Goal: Task Accomplishment & Management: Manage account settings

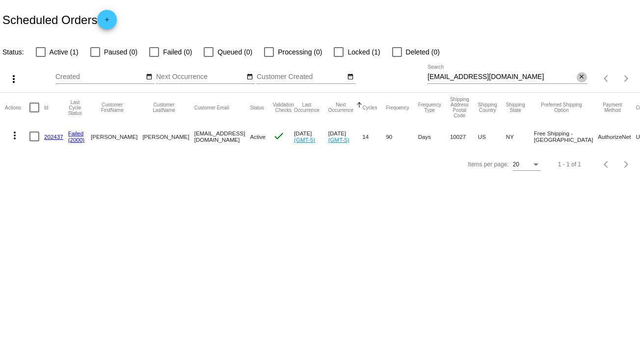
click at [583, 76] on mat-icon "close" at bounding box center [581, 77] width 7 height 8
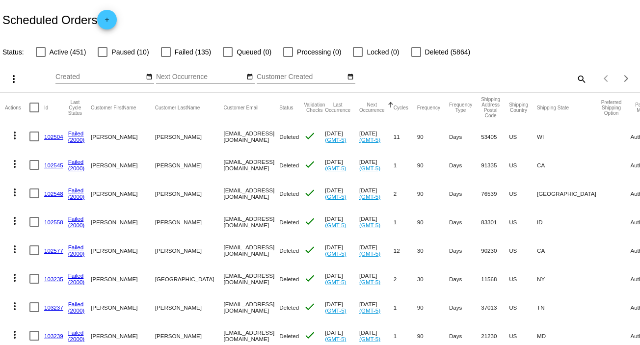
click at [575, 76] on mat-icon "search" at bounding box center [581, 78] width 12 height 15
click at [574, 76] on input "Search" at bounding box center [506, 77] width 159 height 8
paste input "[EMAIL_ADDRESS][DOMAIN_NAME]"
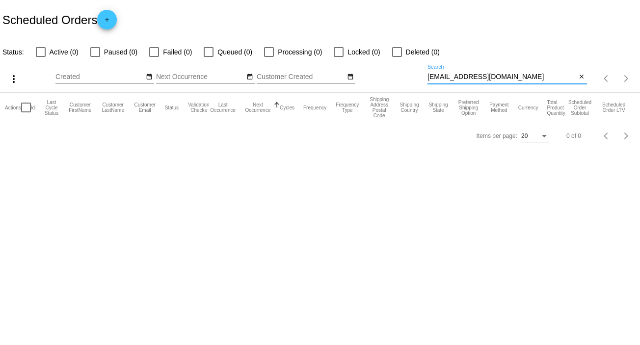
type input "[EMAIL_ADDRESS][DOMAIN_NAME]"
click at [583, 77] on mat-icon "close" at bounding box center [581, 77] width 7 height 8
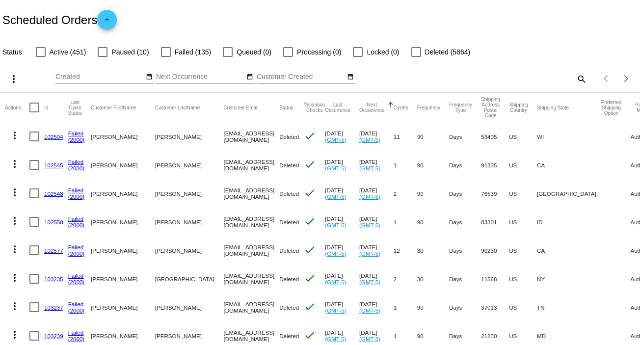
click at [575, 78] on mat-icon "search" at bounding box center [581, 78] width 12 height 15
click at [574, 78] on input "Search" at bounding box center [506, 77] width 159 height 8
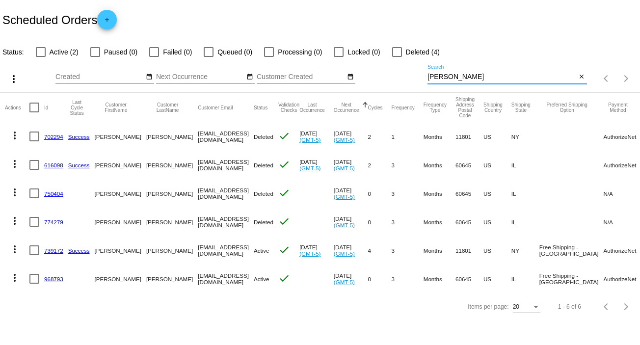
type input "[PERSON_NAME]"
click at [19, 276] on mat-icon "more_vert" at bounding box center [15, 278] width 12 height 12
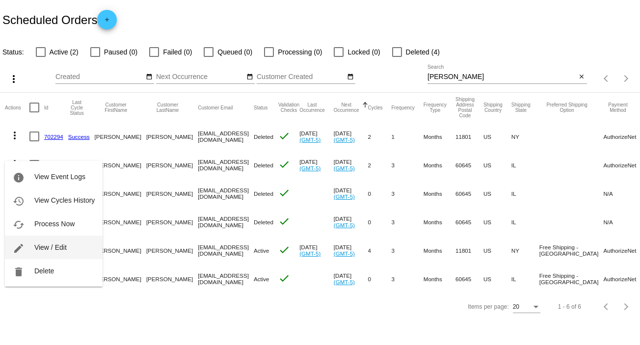
click at [65, 251] on span "View / Edit" at bounding box center [50, 247] width 32 height 8
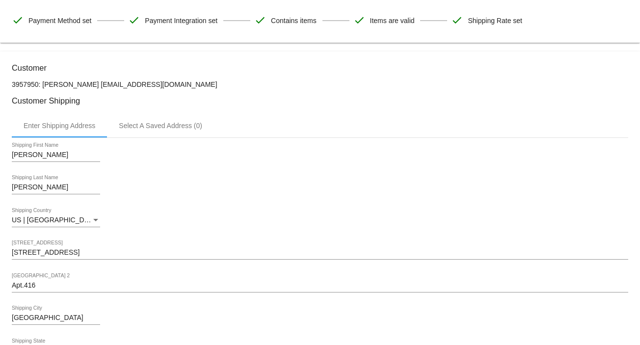
scroll to position [59, 0]
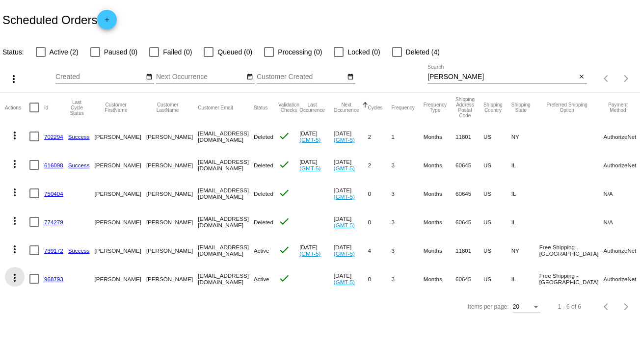
click at [18, 275] on mat-icon "more_vert" at bounding box center [15, 278] width 12 height 12
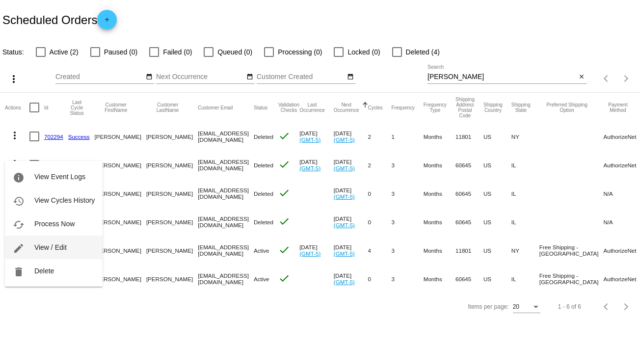
click at [57, 244] on span "View / Edit" at bounding box center [50, 247] width 32 height 8
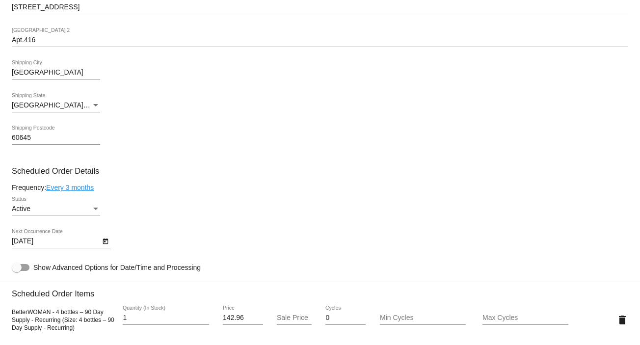
scroll to position [314, 0]
click at [104, 243] on icon "Open calendar" at bounding box center [105, 241] width 5 height 6
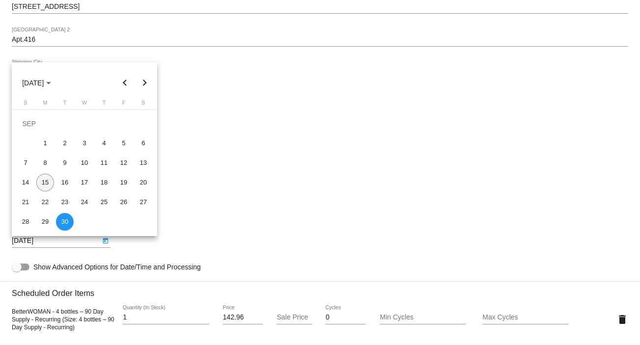
click at [42, 186] on div "15" at bounding box center [45, 183] width 18 height 18
type input "9/15/2025"
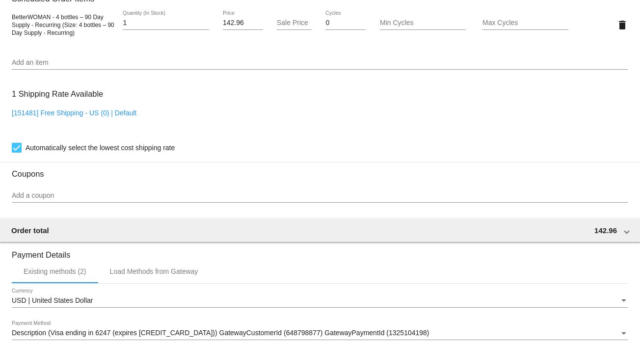
scroll to position [758, 0]
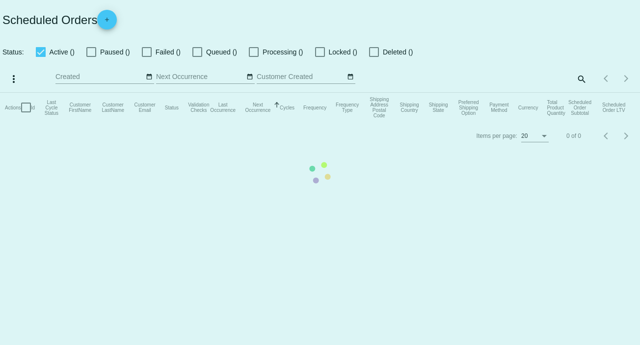
checkbox input "false"
